Goal: Transaction & Acquisition: Purchase product/service

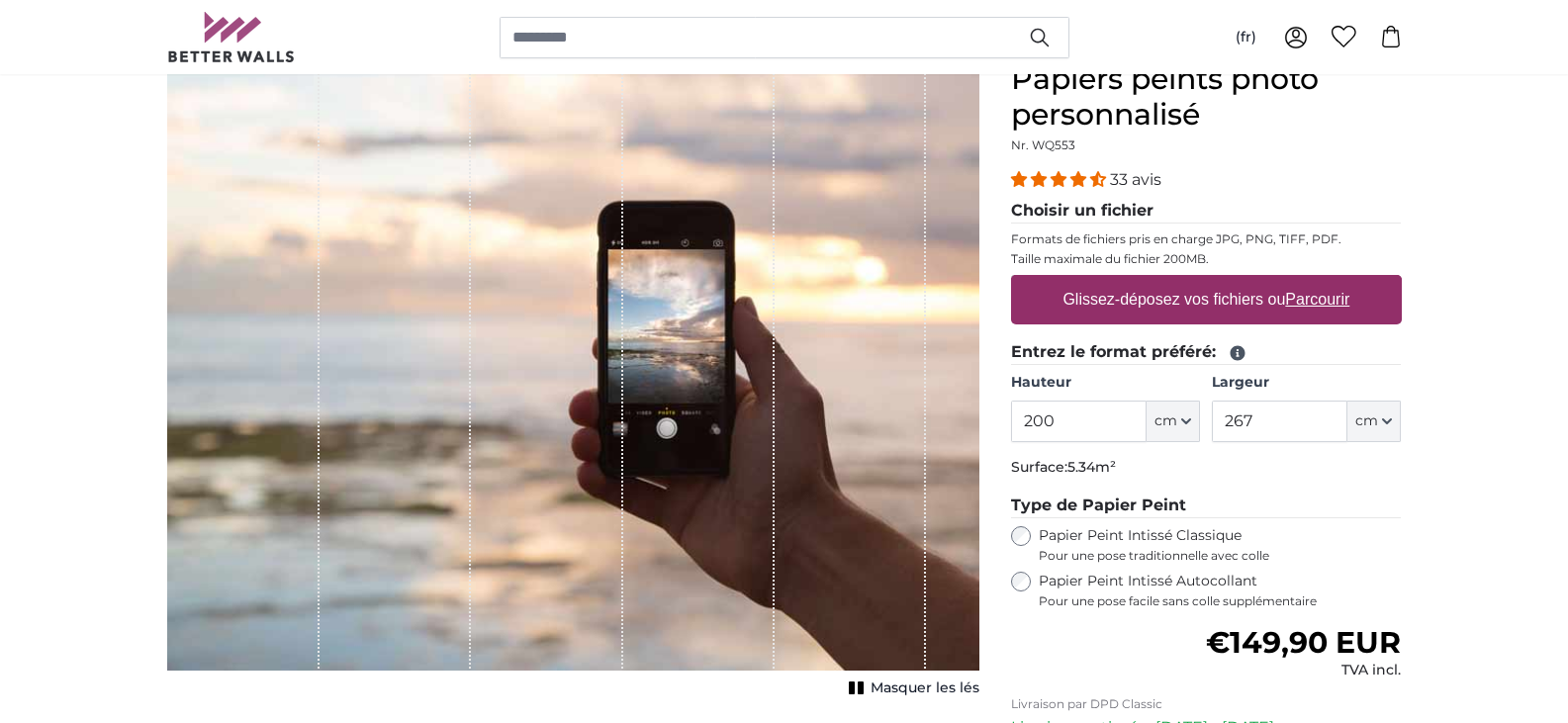
scroll to position [198, 0]
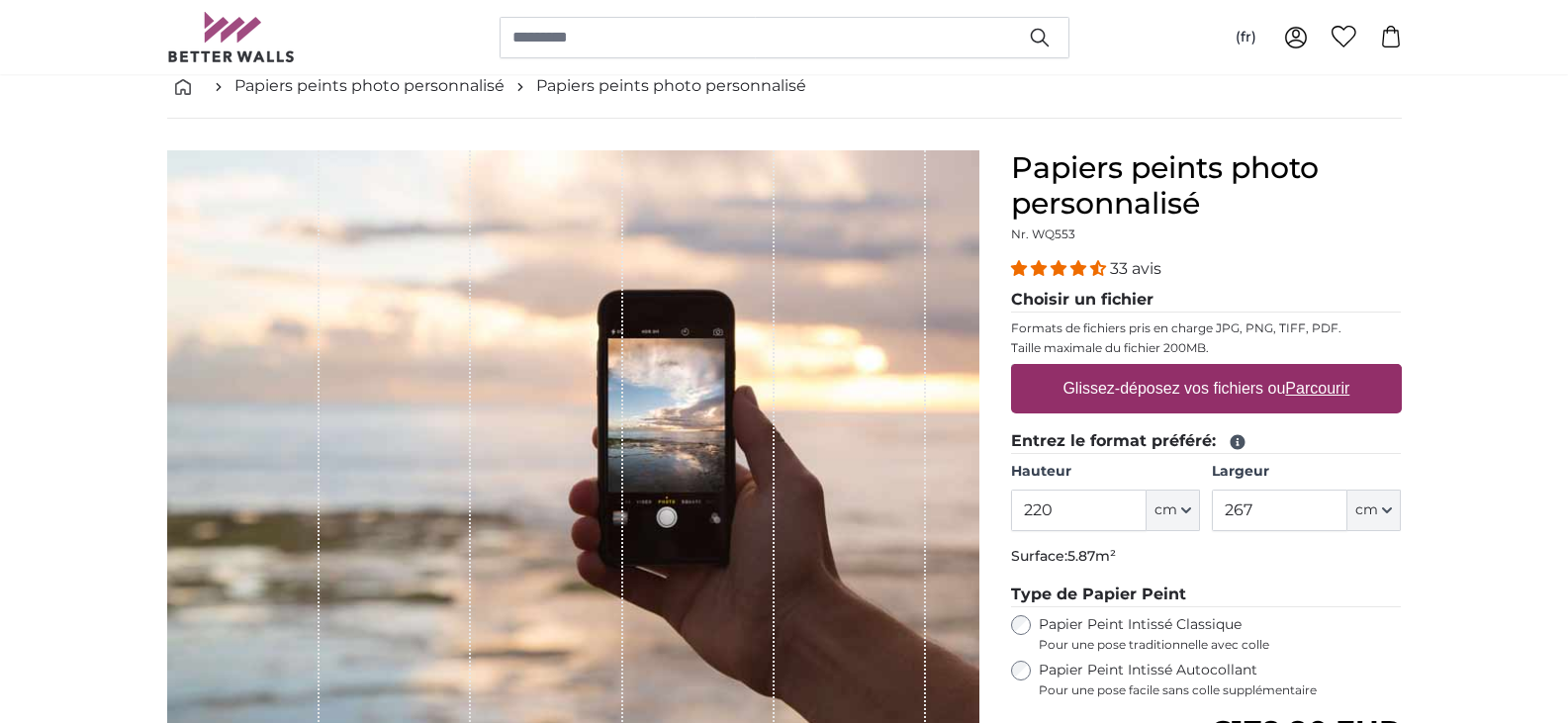
scroll to position [99, 0]
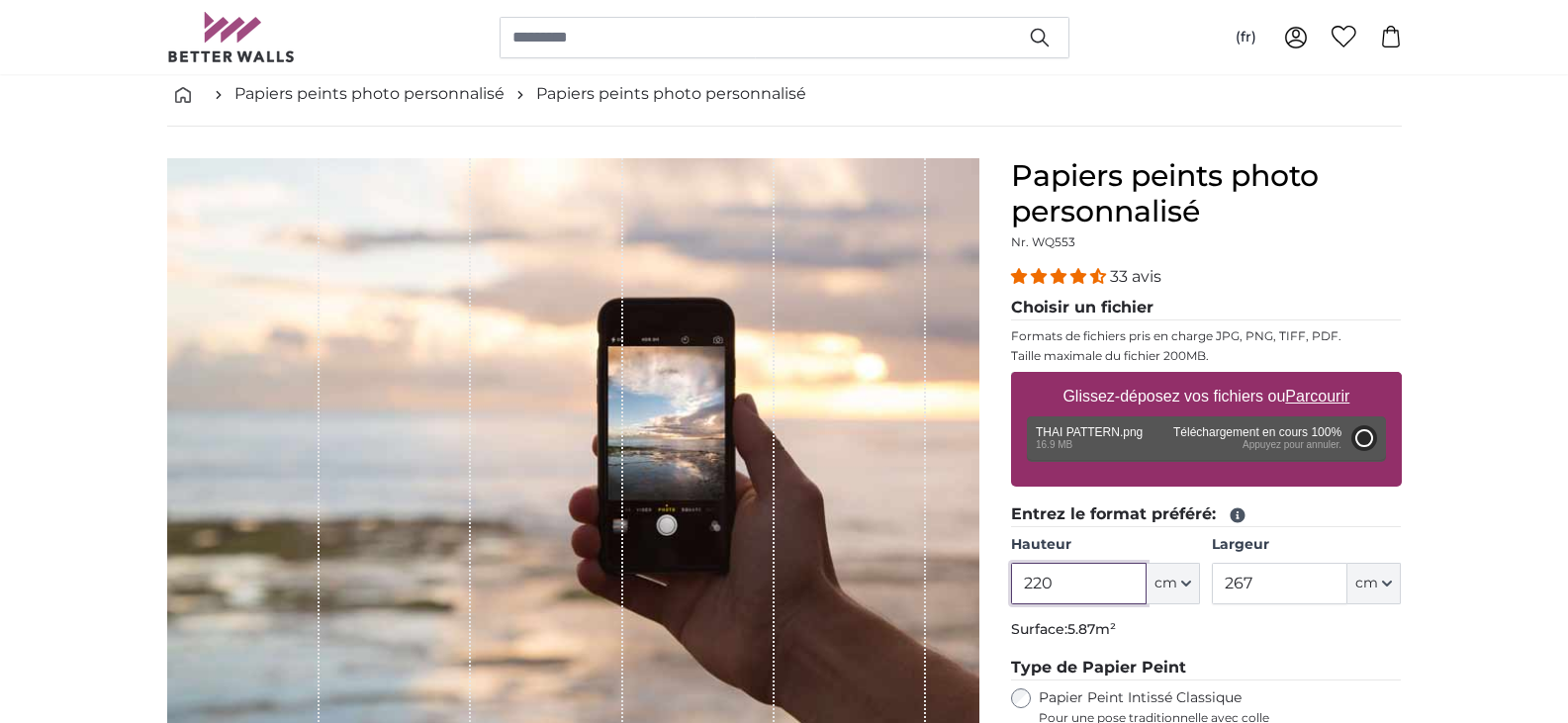
type input "200"
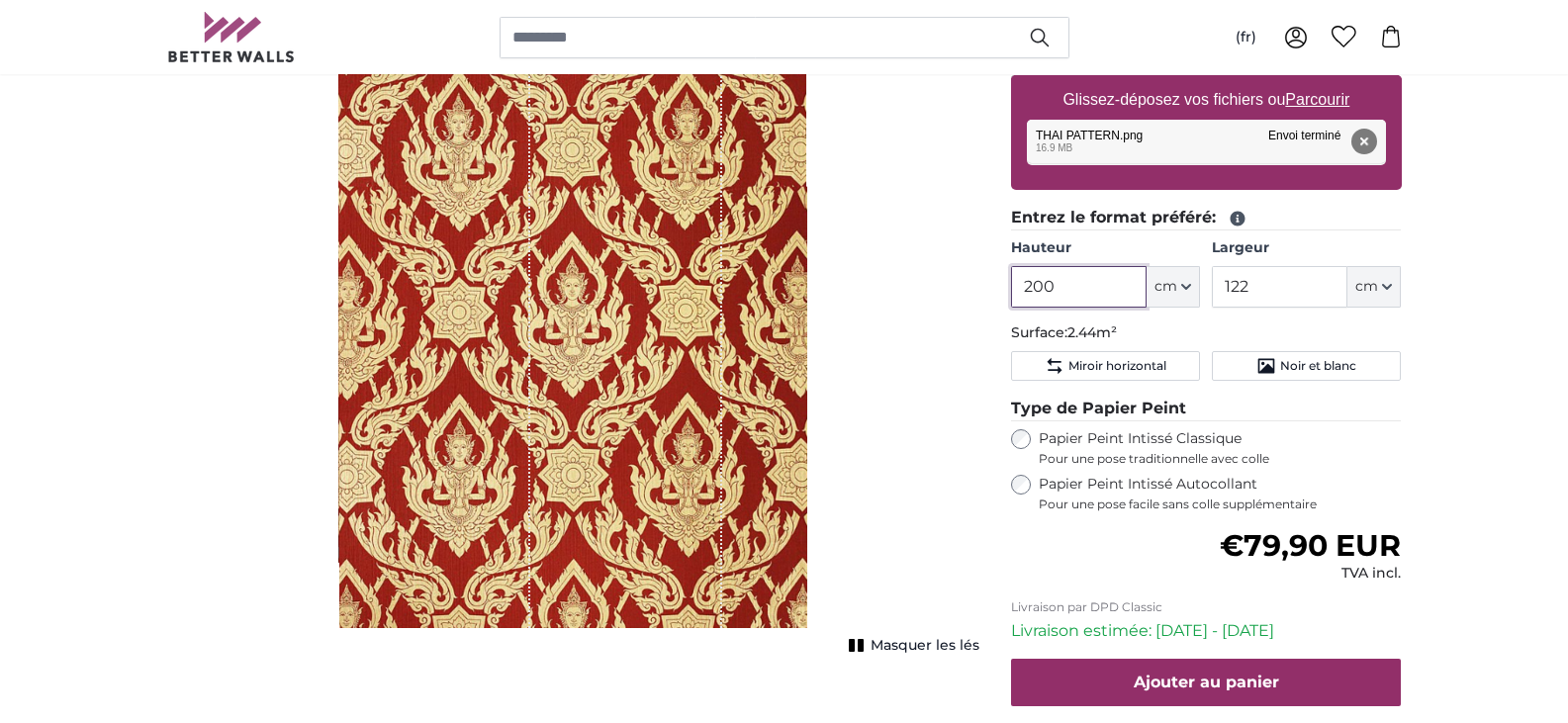
scroll to position [297, 0]
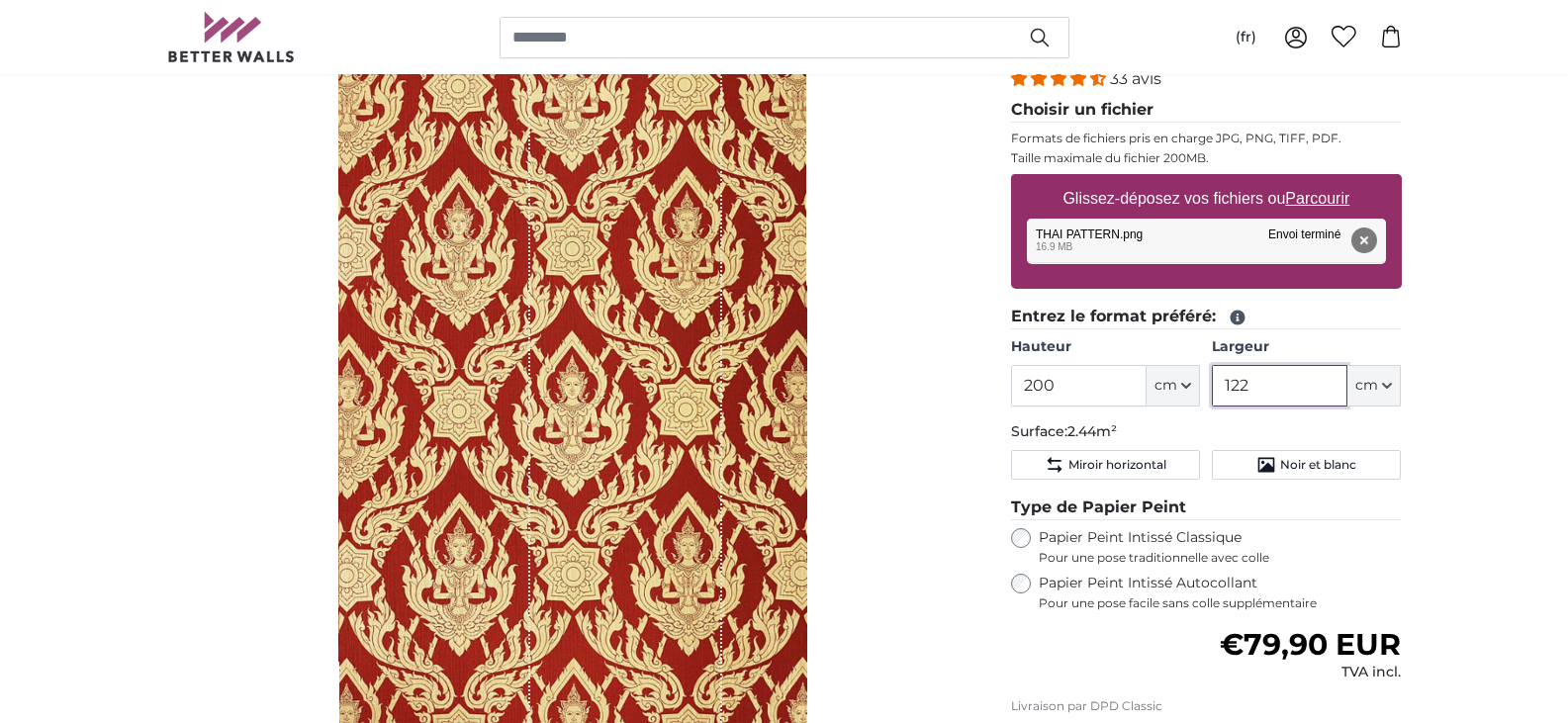
drag, startPoint x: 1281, startPoint y: 526, endPoint x: 1229, endPoint y: 528, distance: 52.0
click at [1229, 406] on input "122" at bounding box center [1280, 385] width 135 height 42
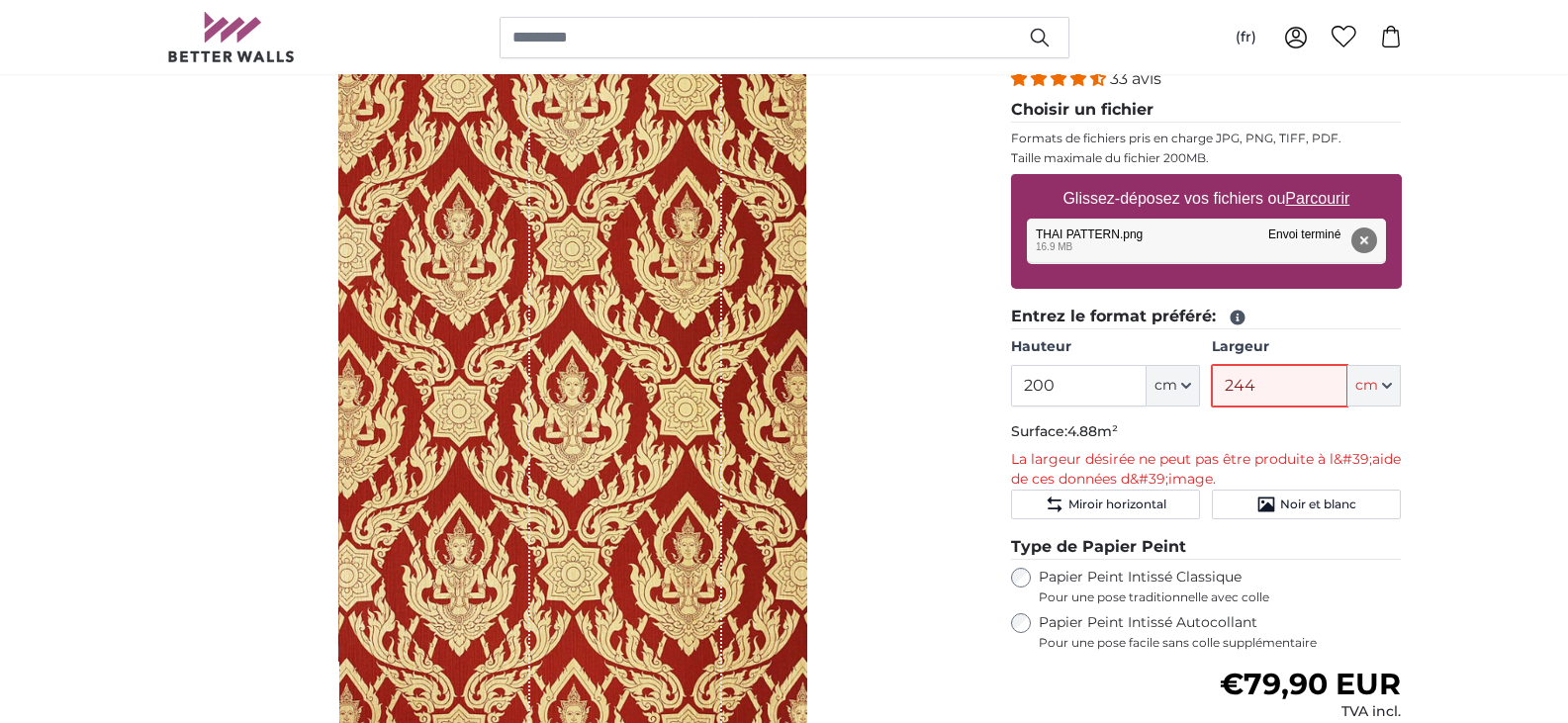
scroll to position [395, 0]
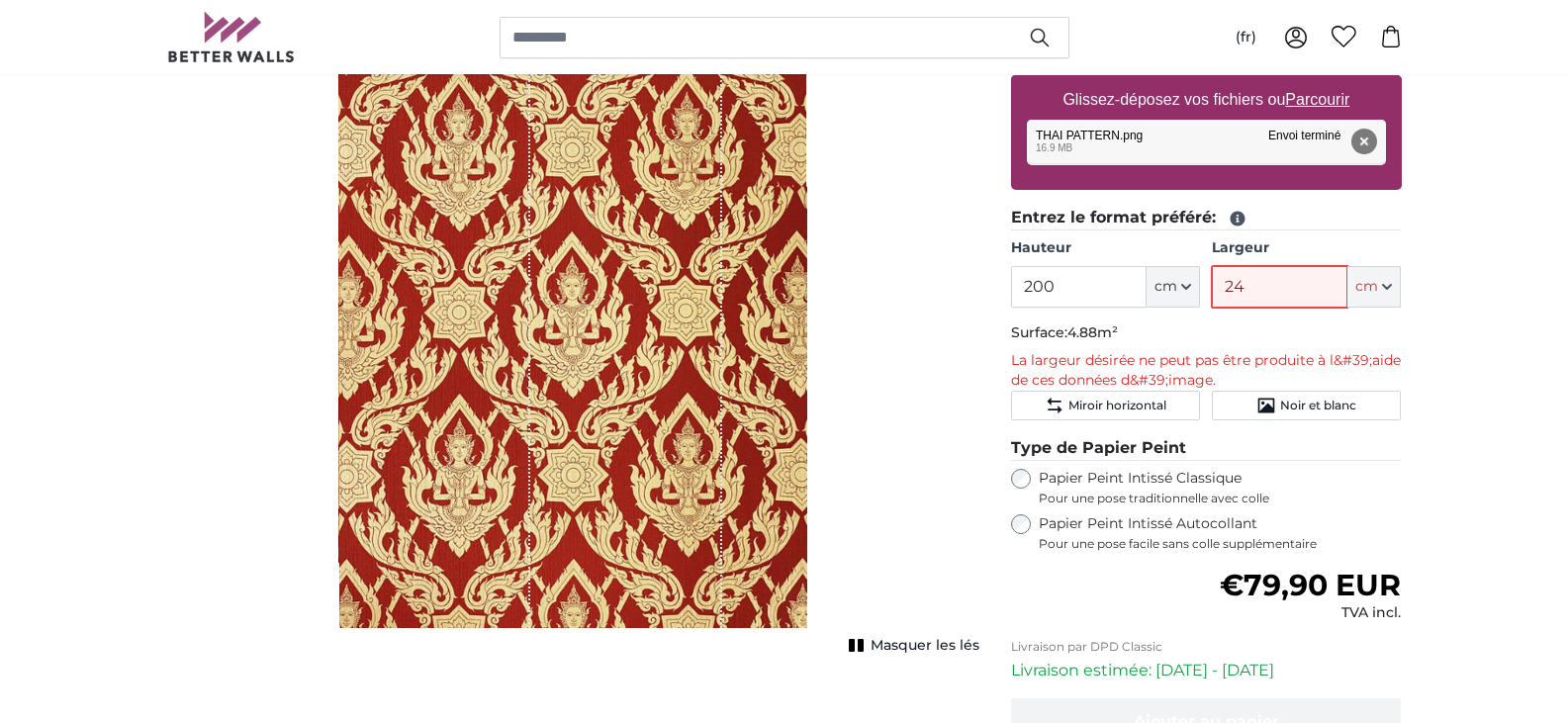
type input "2"
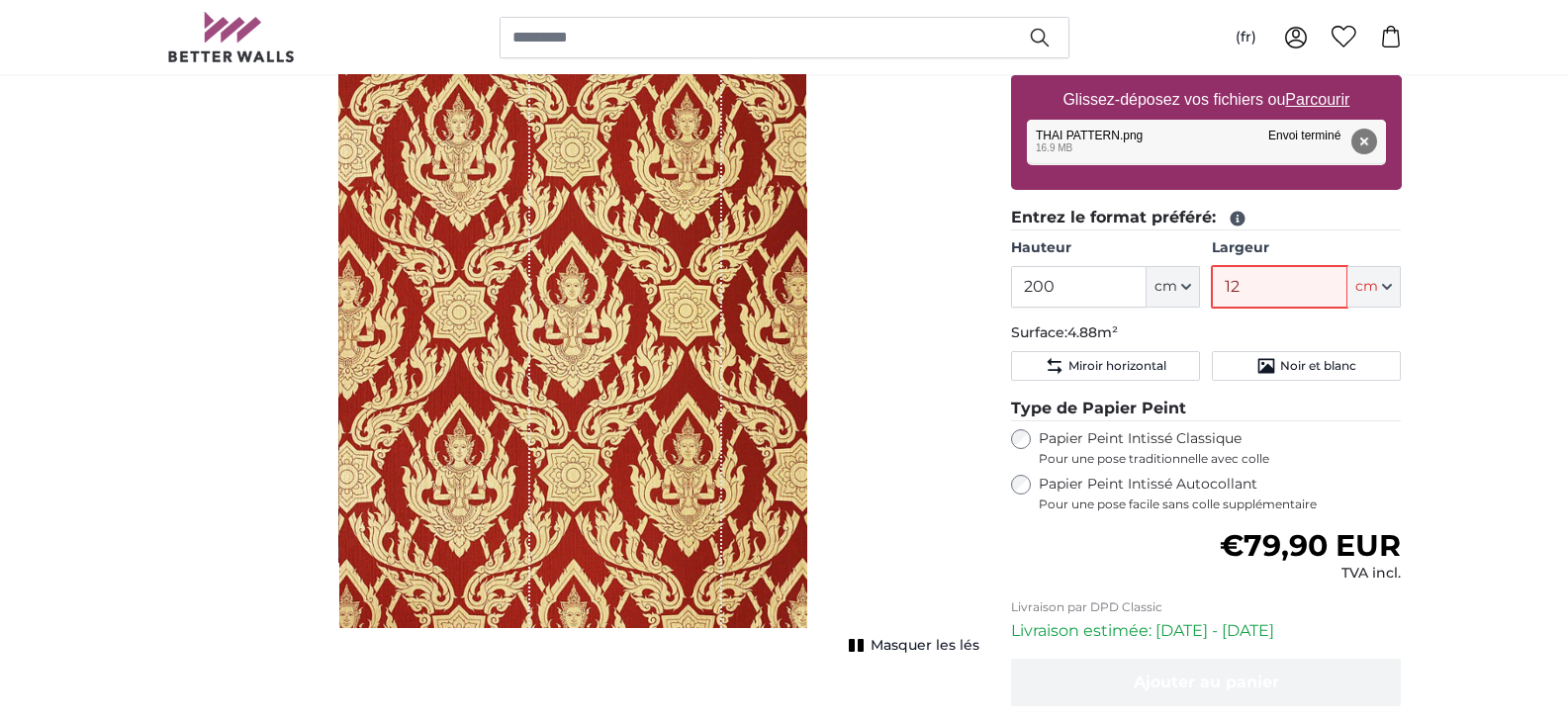
type input "122"
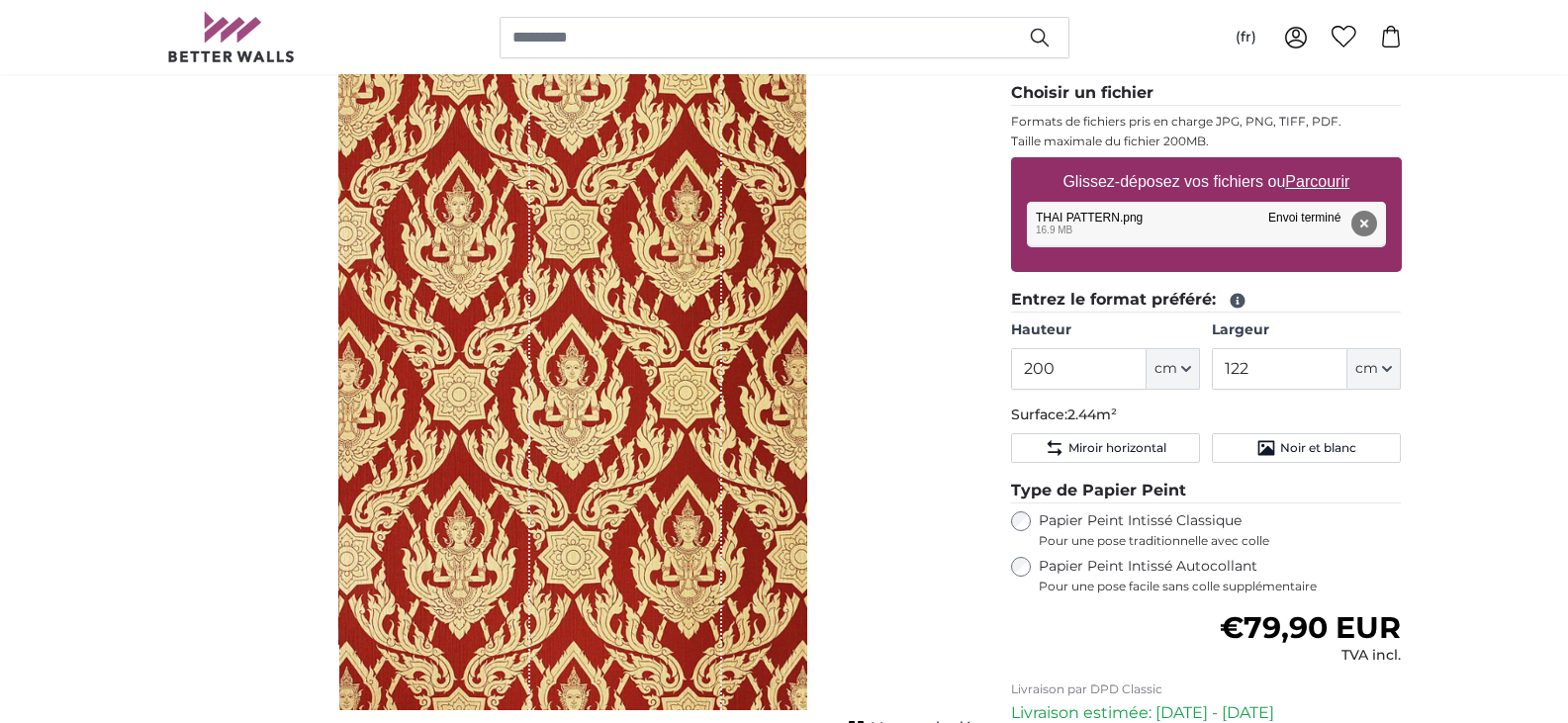
scroll to position [198, 0]
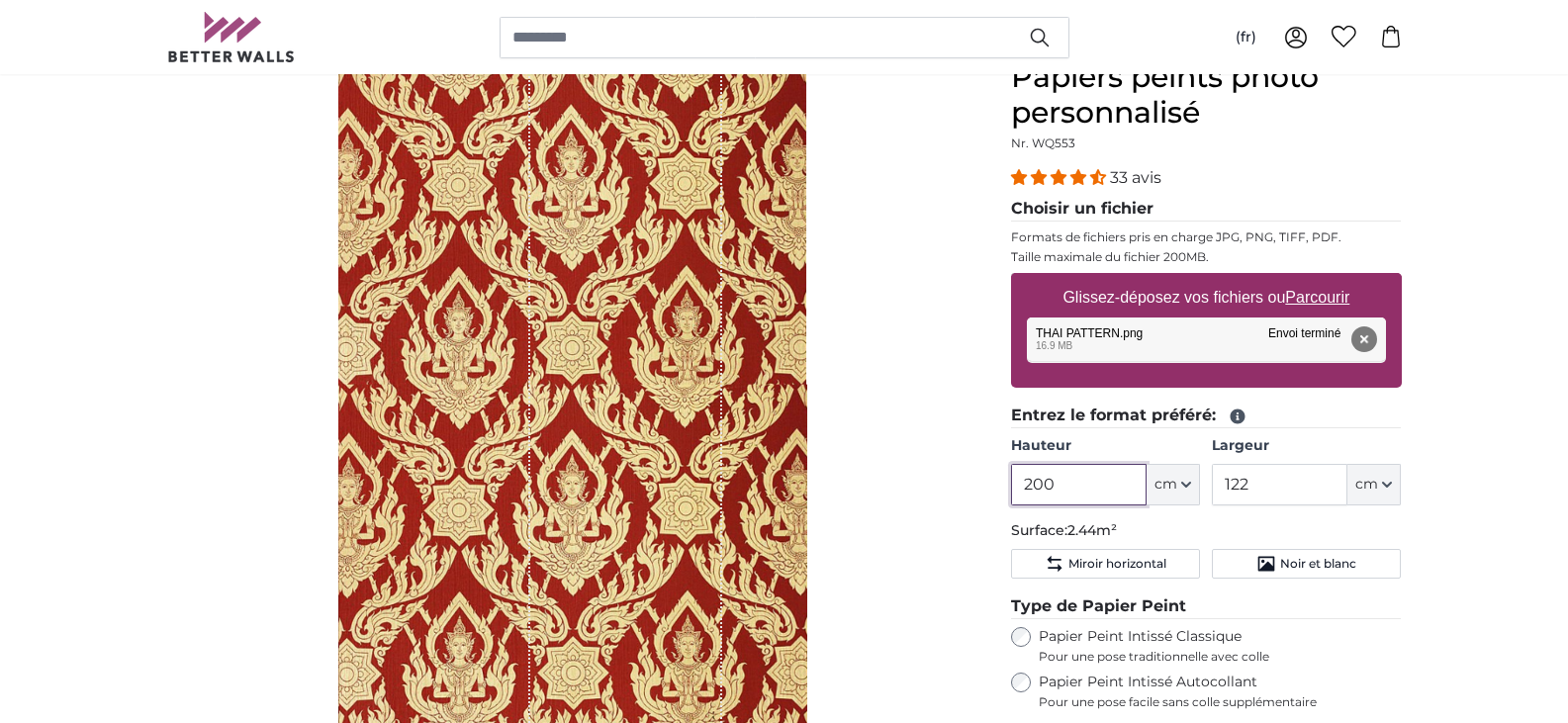
drag, startPoint x: 1052, startPoint y: 627, endPoint x: 1042, endPoint y: 628, distance: 10.0
click at [1042, 506] on input "200" at bounding box center [1079, 485] width 135 height 42
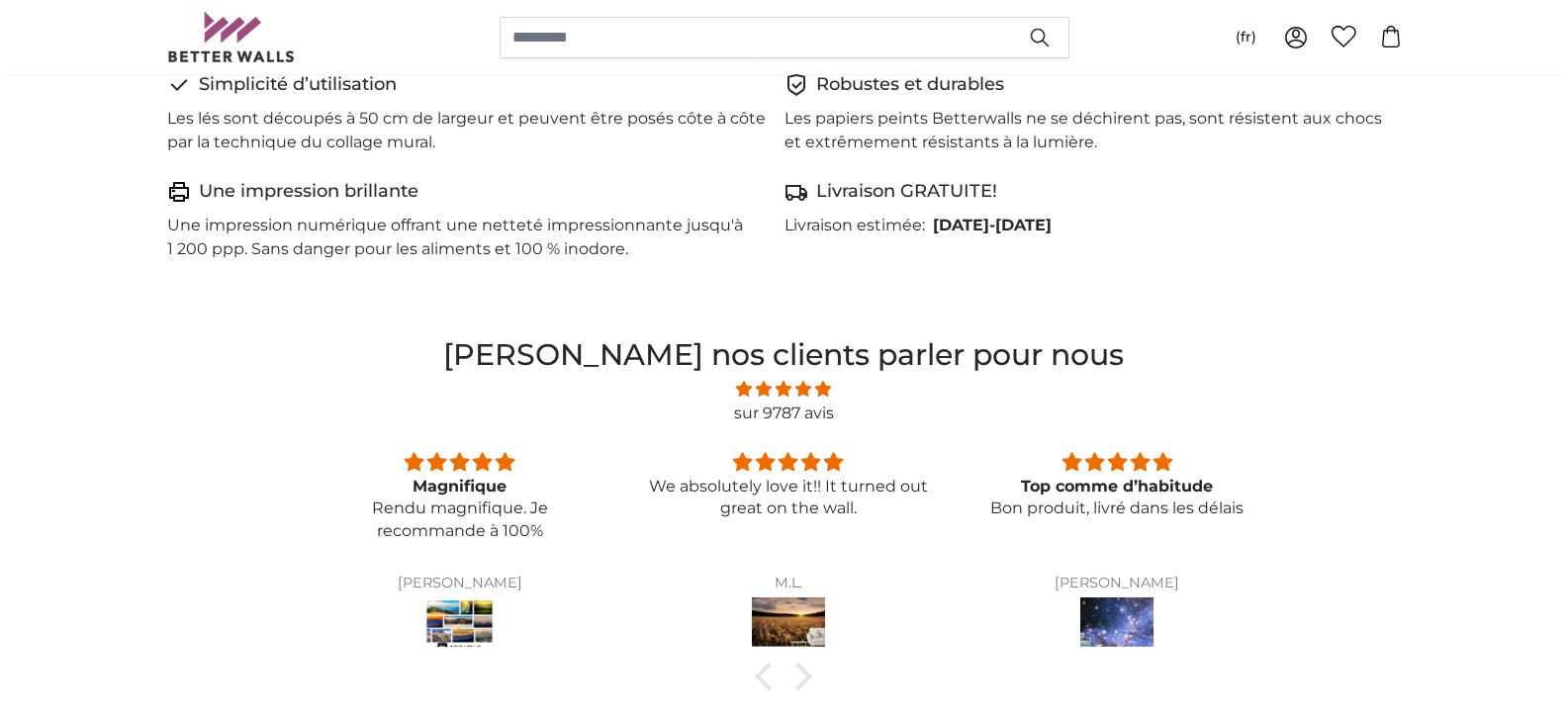
scroll to position [1384, 0]
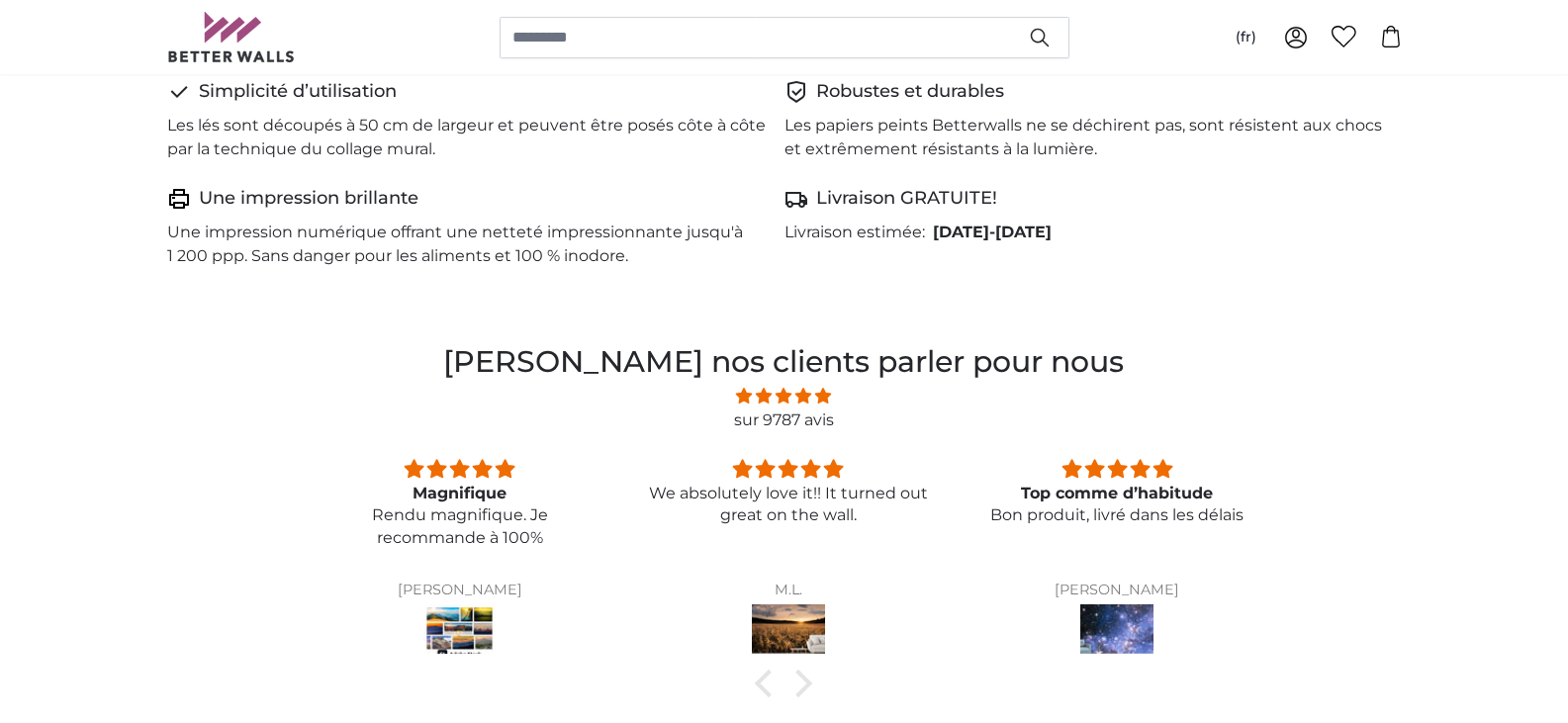
type input "220"
